Goal: Task Accomplishment & Management: Manage account settings

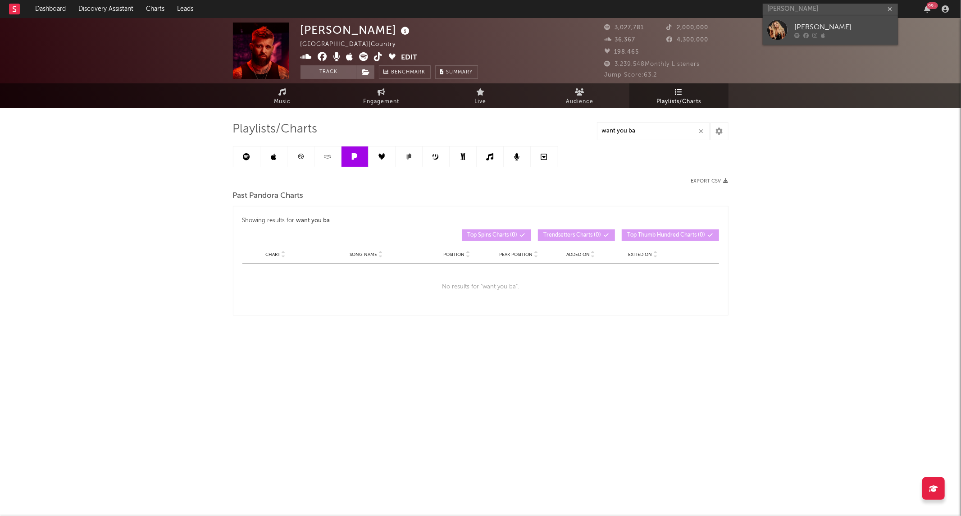
type input "[PERSON_NAME]"
click at [804, 30] on div "[PERSON_NAME]" at bounding box center [844, 27] width 99 height 11
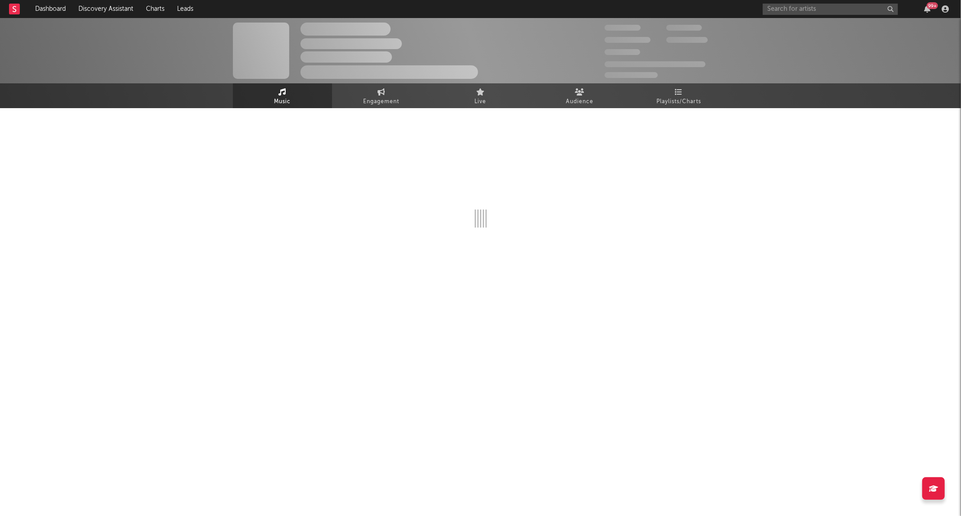
select select "6m"
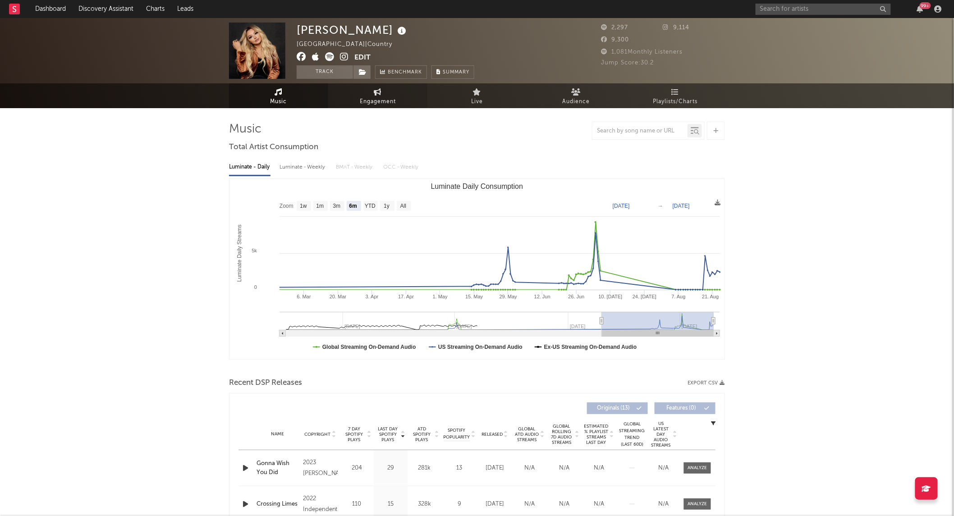
click at [378, 100] on span "Engagement" at bounding box center [378, 101] width 36 height 11
select select "1w"
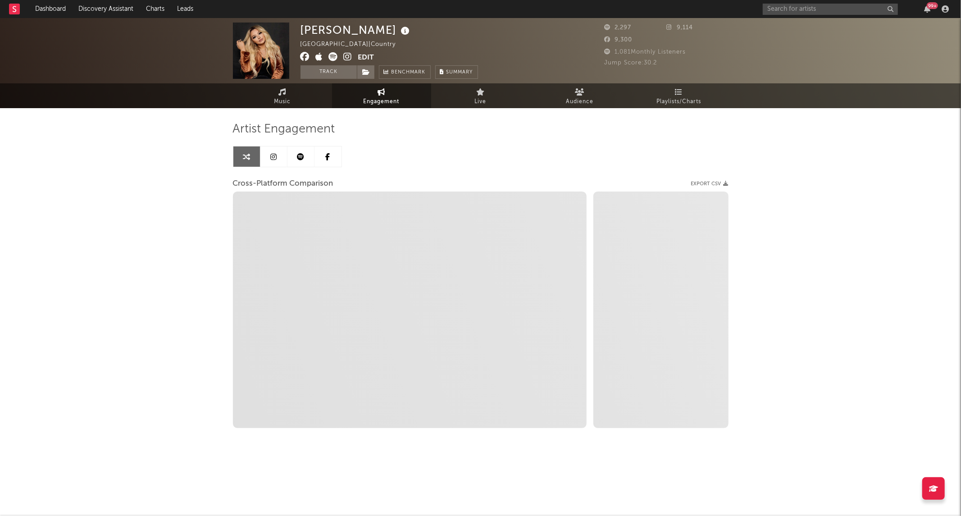
select select "1m"
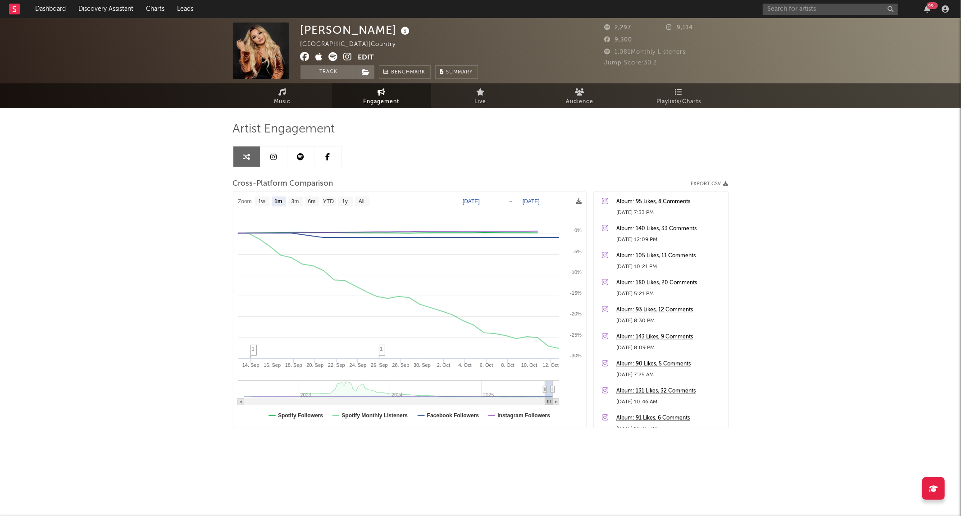
click at [369, 60] on button "Edit" at bounding box center [366, 57] width 16 height 11
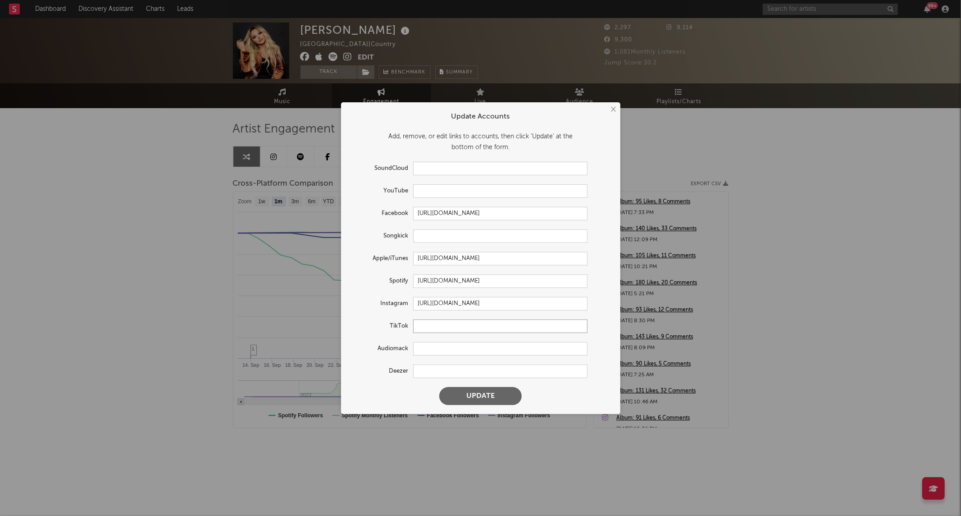
click at [421, 324] on input "text" at bounding box center [500, 327] width 174 height 14
paste input "[URL][DOMAIN_NAME]"
type input "[URL][DOMAIN_NAME]"
click at [471, 393] on button "Update" at bounding box center [480, 396] width 82 height 18
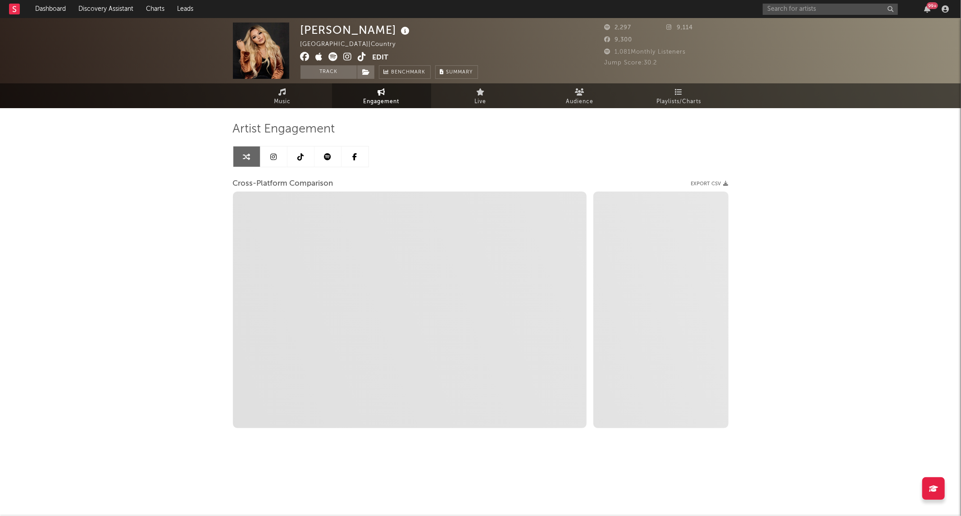
select select "1w"
select select "1m"
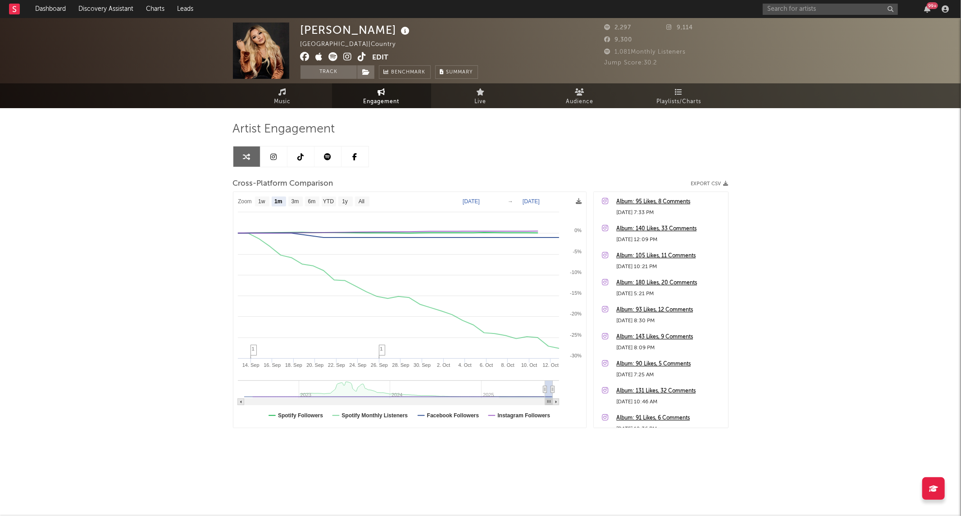
select select "1m"
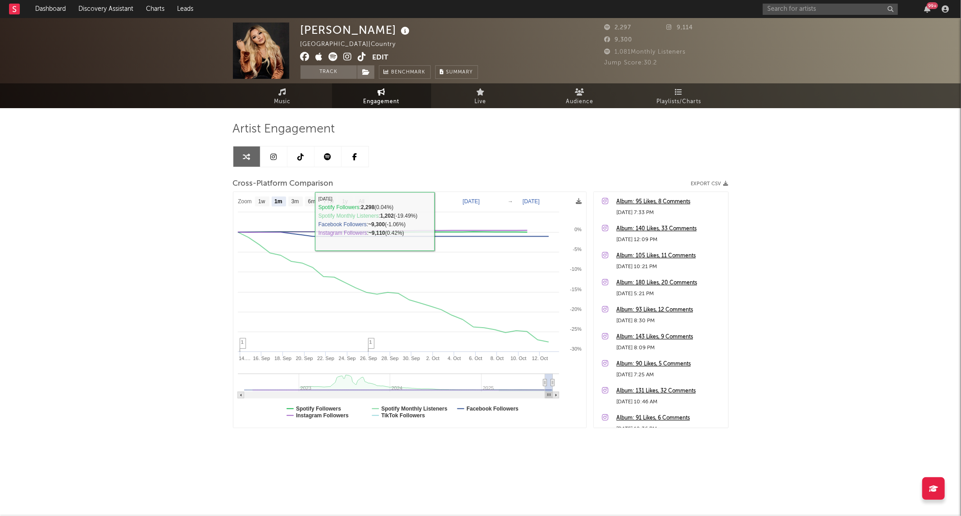
click at [298, 155] on icon at bounding box center [300, 156] width 6 height 7
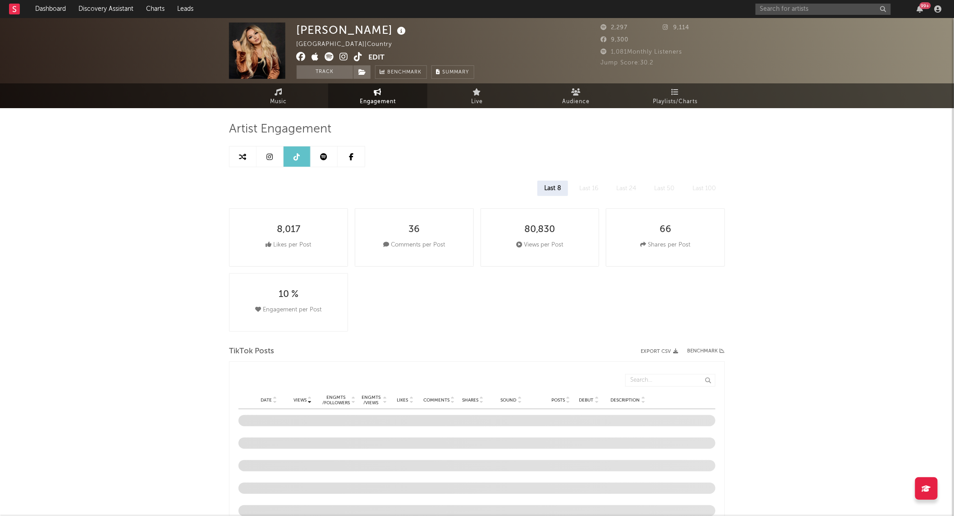
select select "1w"
